Goal: Information Seeking & Learning: Learn about a topic

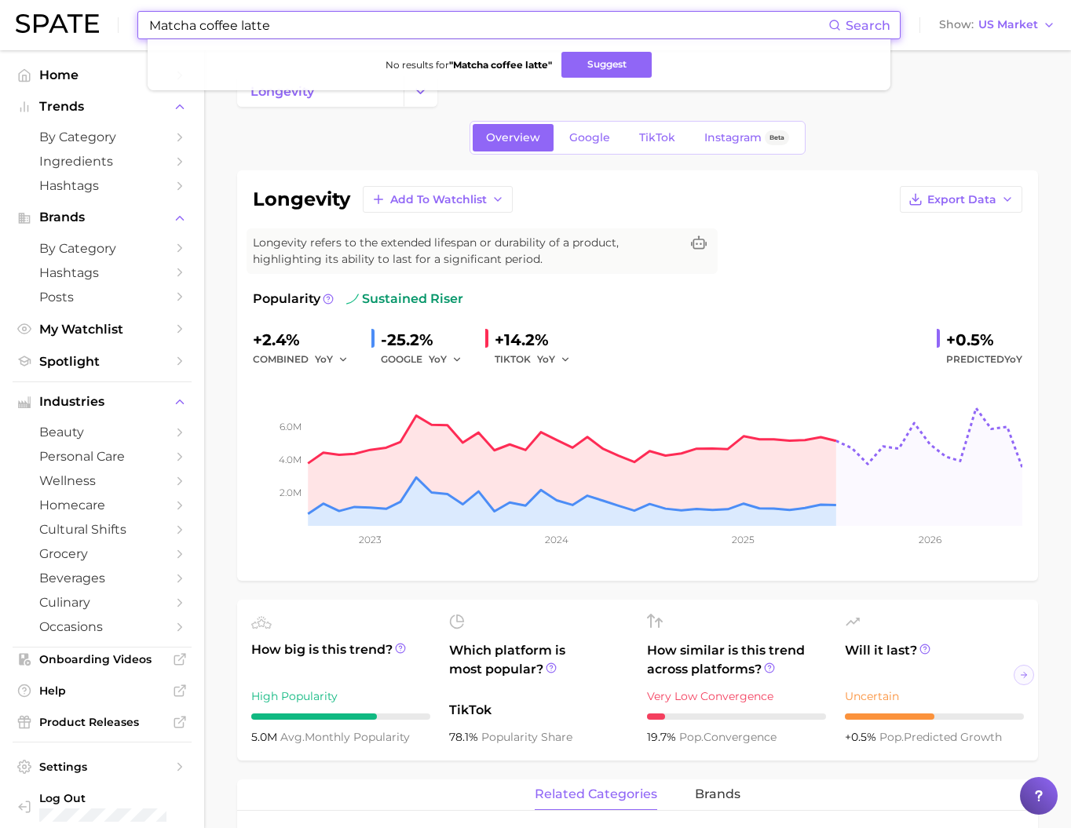
click at [217, 26] on input "Matcha coffee latte" at bounding box center [488, 25] width 681 height 27
type input "ㅣ"
type input "i"
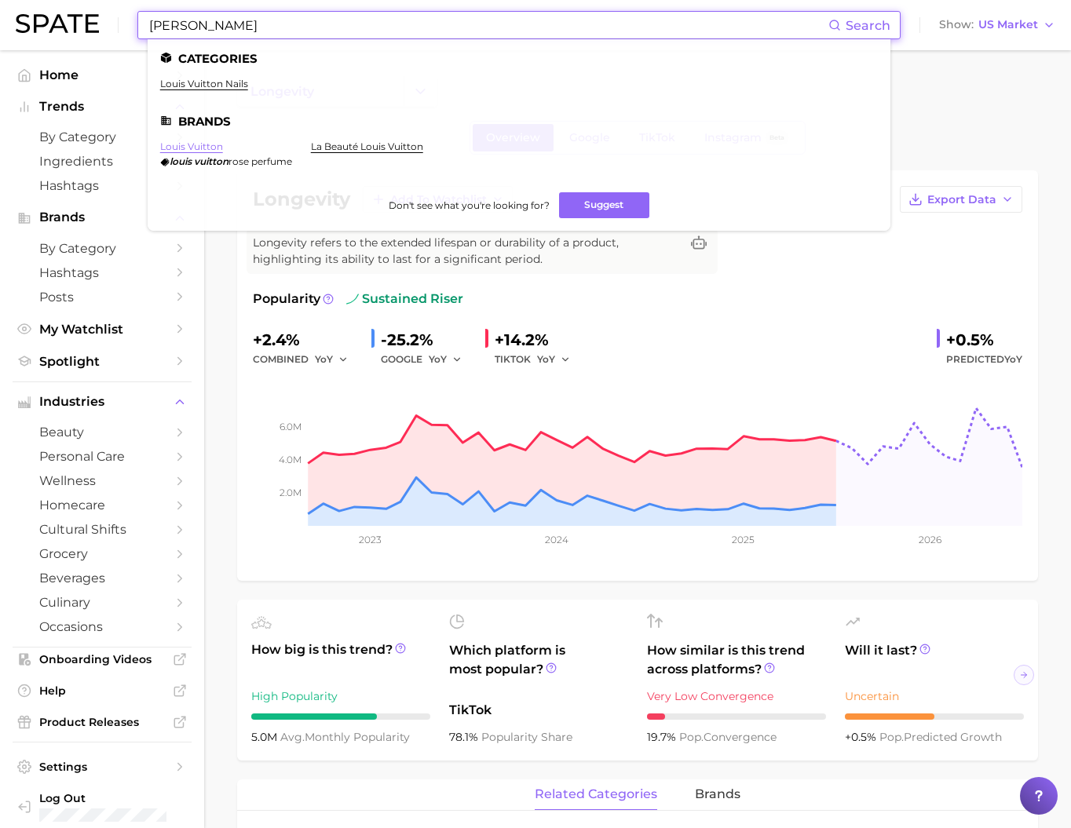
type input "[PERSON_NAME]"
click at [223, 152] on link "louis vuitton" at bounding box center [191, 147] width 63 height 12
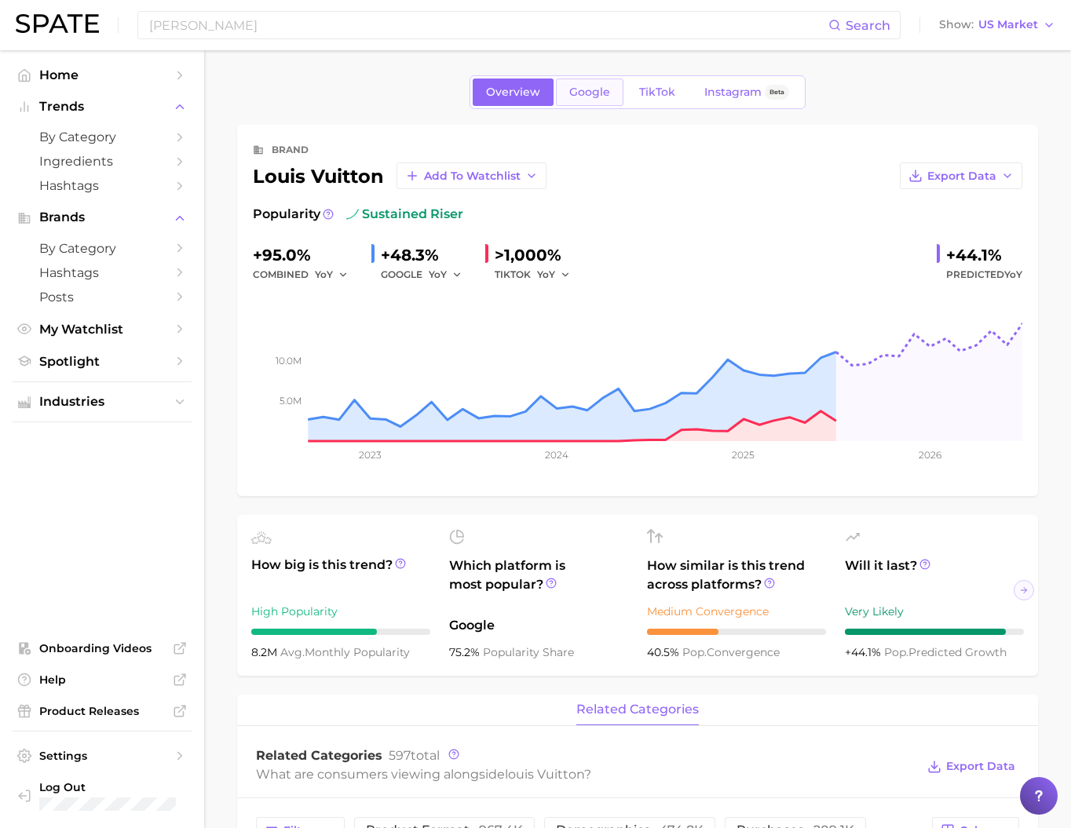
click at [569, 91] on span "Google" at bounding box center [589, 92] width 41 height 13
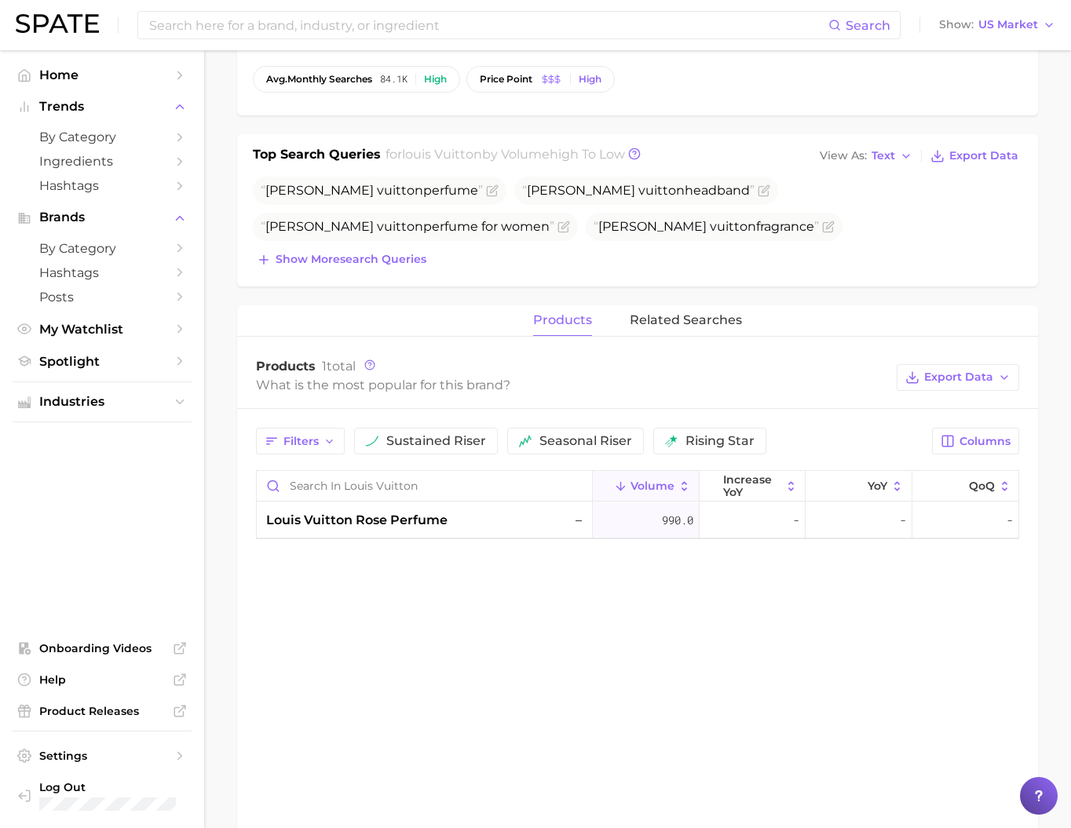
scroll to position [470, 0]
